Goal: Task Accomplishment & Management: Use online tool/utility

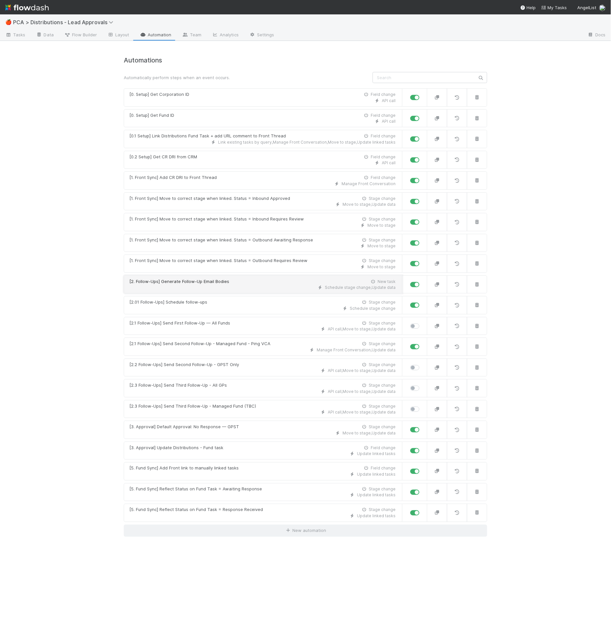
click at [195, 278] on div "[2. Follow-Ups] Generate Follow-Up Email Bodies" at bounding box center [179, 281] width 100 height 7
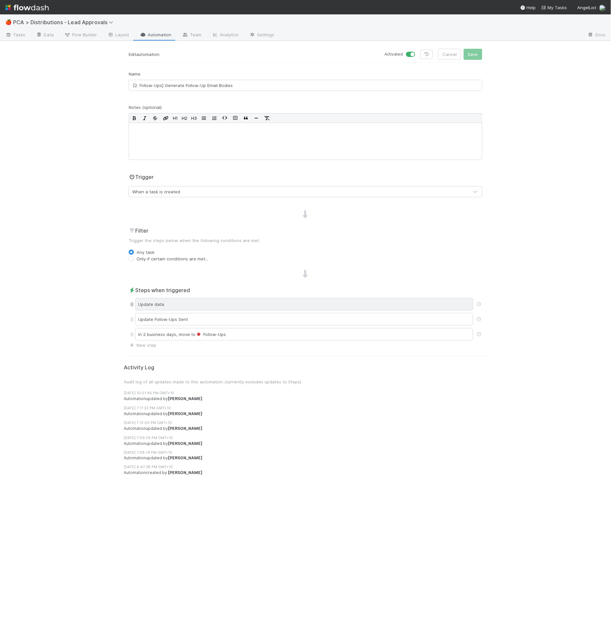
click at [171, 308] on div "Update data" at bounding box center [304, 304] width 338 height 12
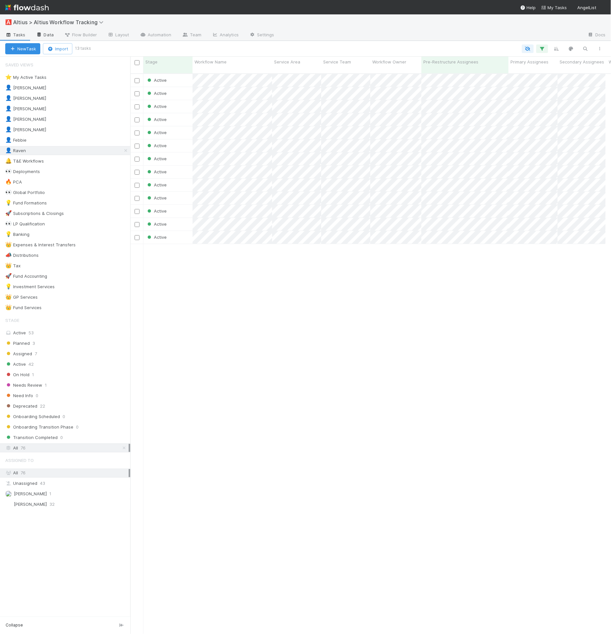
scroll to position [560, 469]
click at [47, 360] on div "Active 42" at bounding box center [67, 364] width 125 height 8
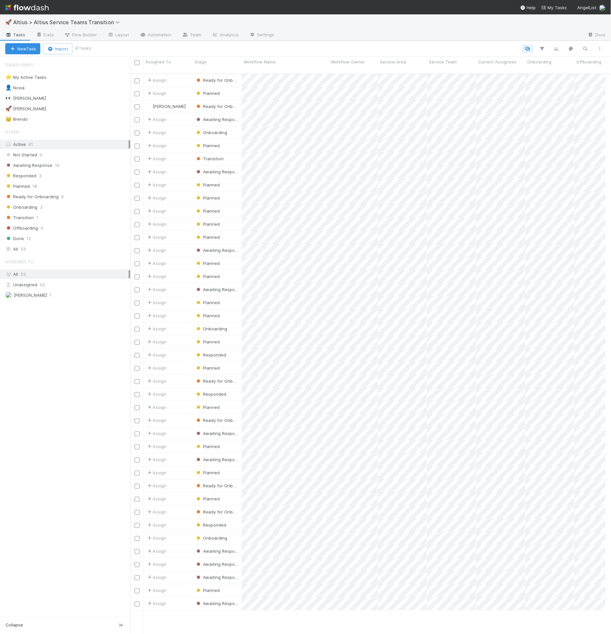
scroll to position [6, 6]
click at [42, 199] on div "Not Started 0 Awaiting Response 10 Responded 3 Planned 18 Ready for Onboarding …" at bounding box center [65, 196] width 130 height 93
click at [44, 195] on span "Ready for Onboarding" at bounding box center [31, 197] width 53 height 8
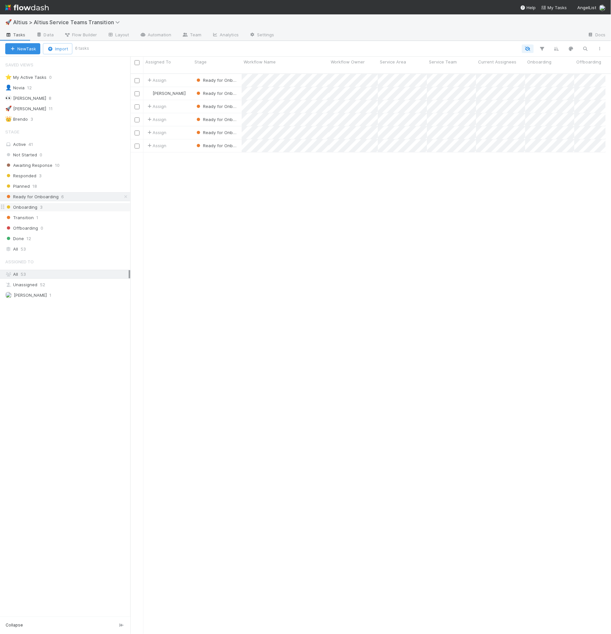
scroll to position [560, 469]
click at [68, 207] on div "Onboarding 3" at bounding box center [67, 207] width 125 height 8
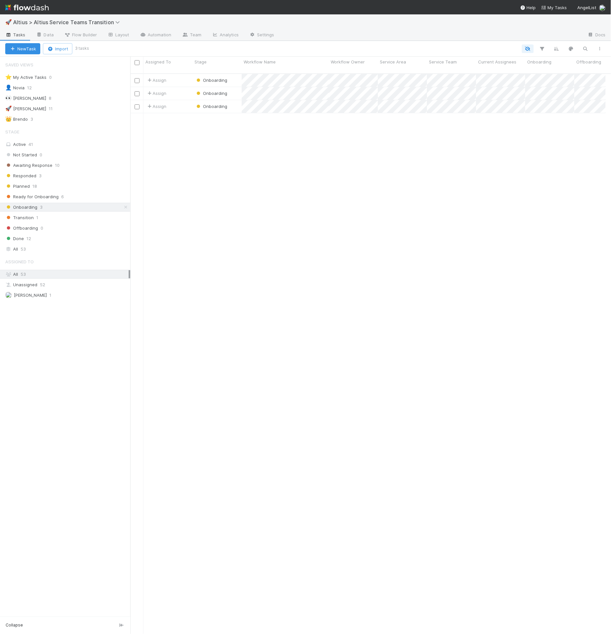
scroll to position [560, 469]
click at [54, 193] on span "Ready for Onboarding" at bounding box center [31, 197] width 53 height 8
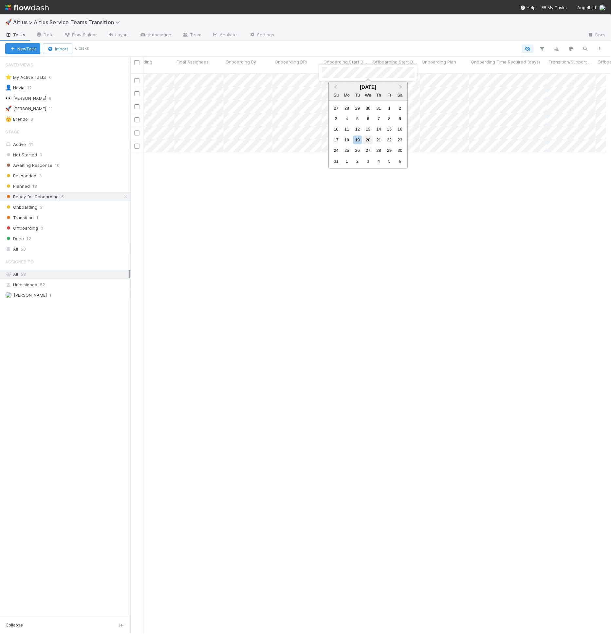
click at [369, 142] on div "20" at bounding box center [367, 139] width 9 height 9
click at [380, 224] on div at bounding box center [305, 317] width 611 height 634
click at [473, 139] on div "21" at bounding box center [475, 139] width 9 height 9
click at [447, 197] on div at bounding box center [305, 317] width 611 height 634
click at [228, 143] on span "Ready for Onboarding" at bounding box center [221, 145] width 53 height 5
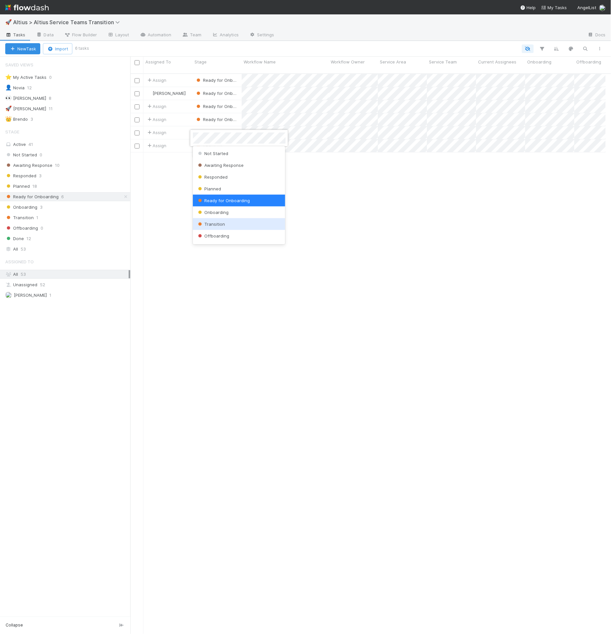
click at [235, 220] on div "Transition" at bounding box center [239, 224] width 93 height 12
click at [76, 217] on div "Transition 2" at bounding box center [67, 218] width 125 height 8
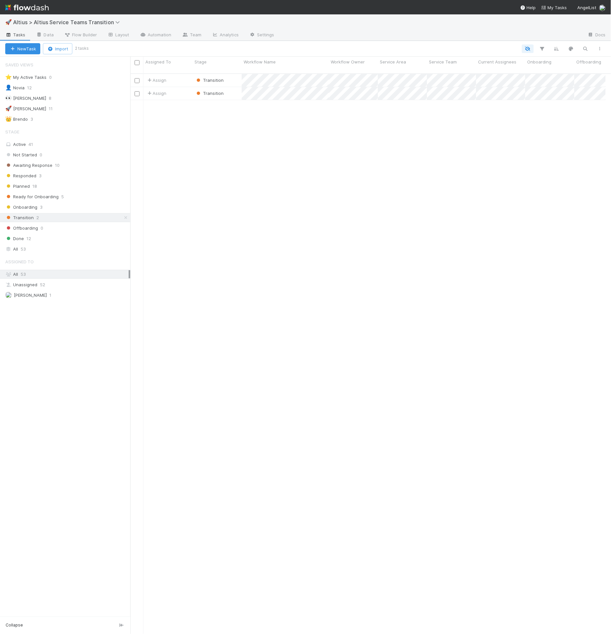
scroll to position [560, 469]
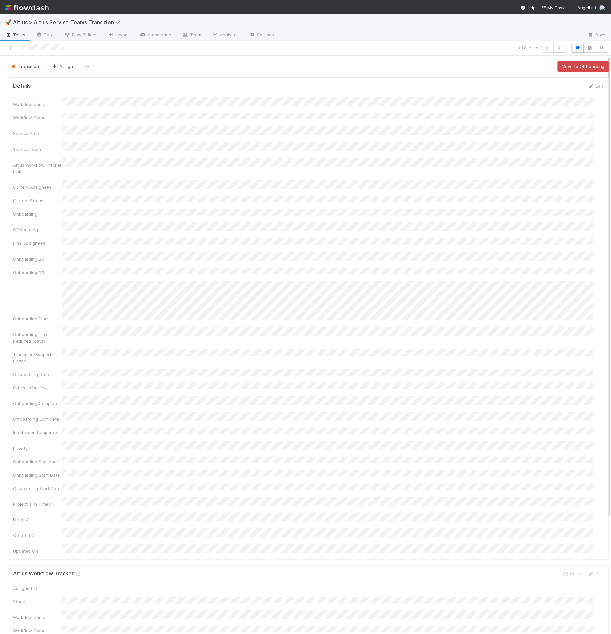
click at [571, 48] on button "button" at bounding box center [577, 48] width 12 height 9
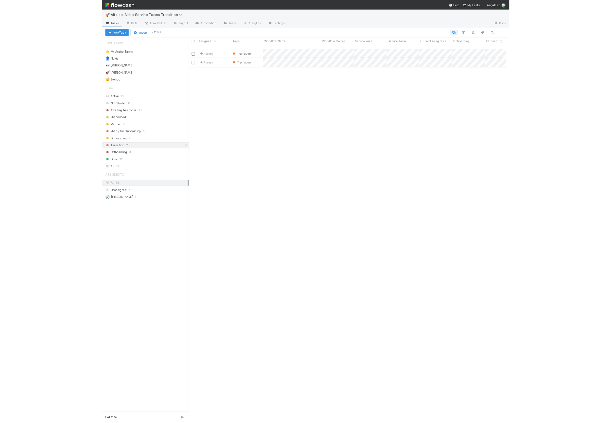
scroll to position [560, 469]
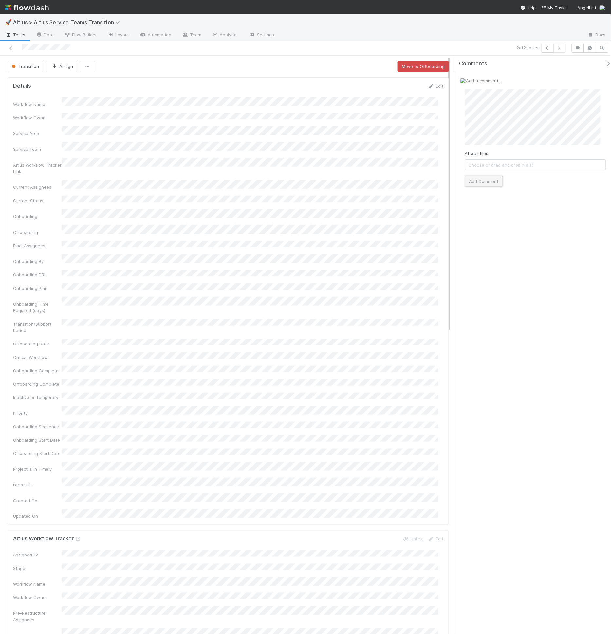
click at [479, 183] on button "Add Comment" at bounding box center [484, 181] width 38 height 11
